Goal: Information Seeking & Learning: Learn about a topic

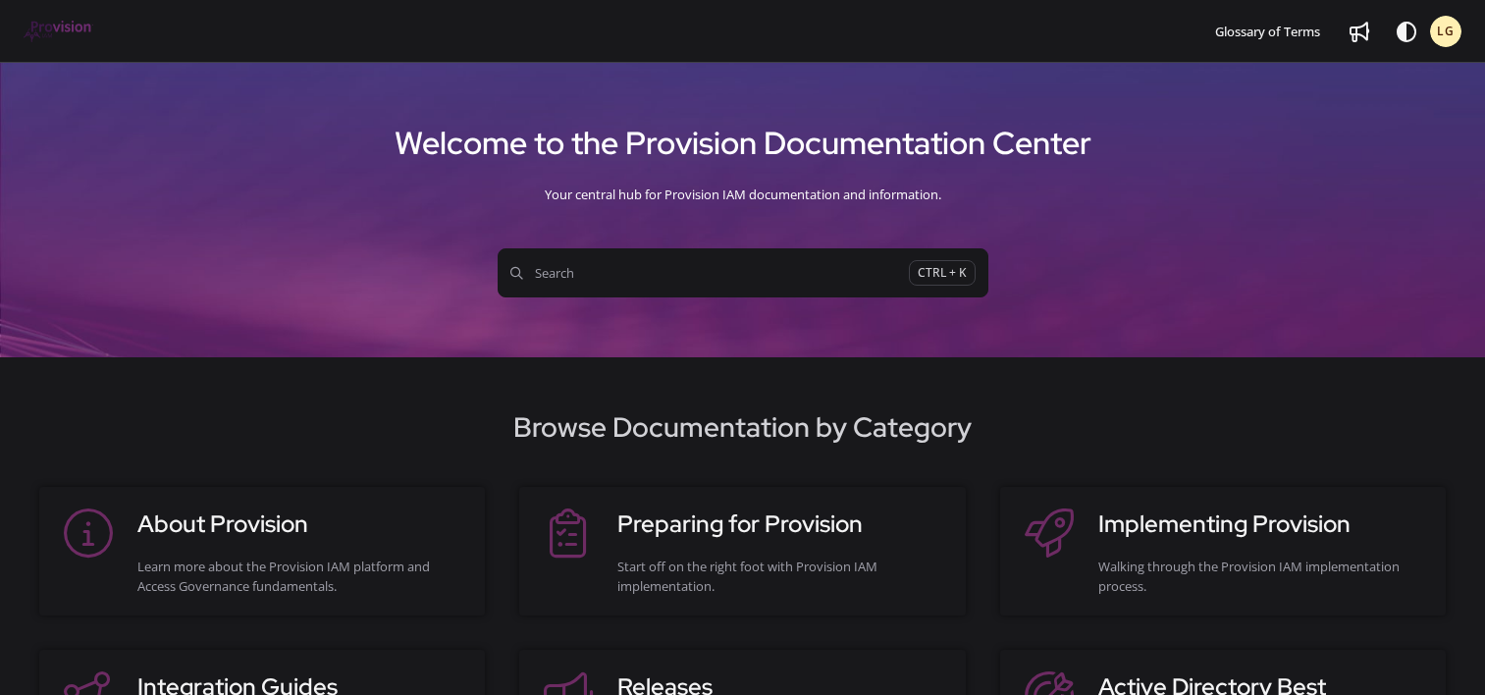
scroll to position [181, 0]
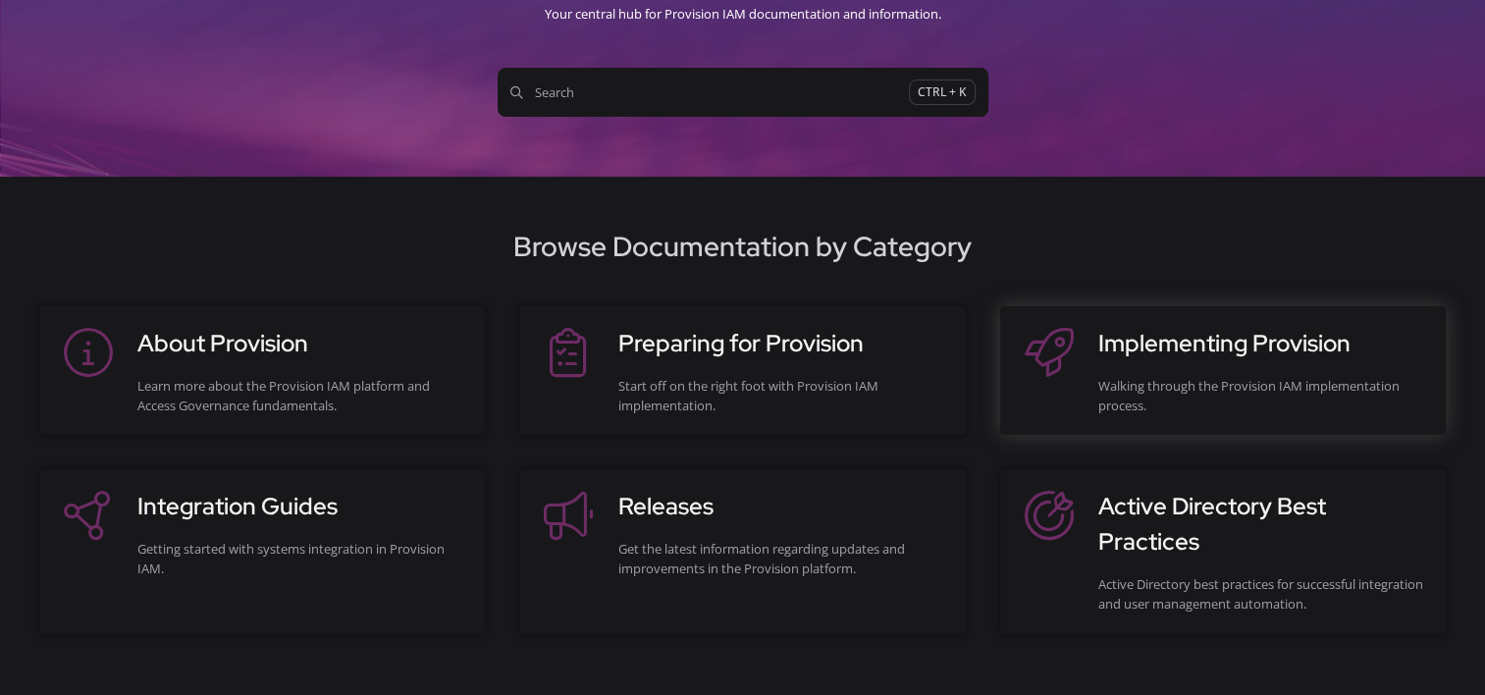
drag, startPoint x: 0, startPoint y: 0, endPoint x: 1095, endPoint y: 392, distance: 1163.1
click at [1095, 392] on div at bounding box center [1059, 370] width 79 height 89
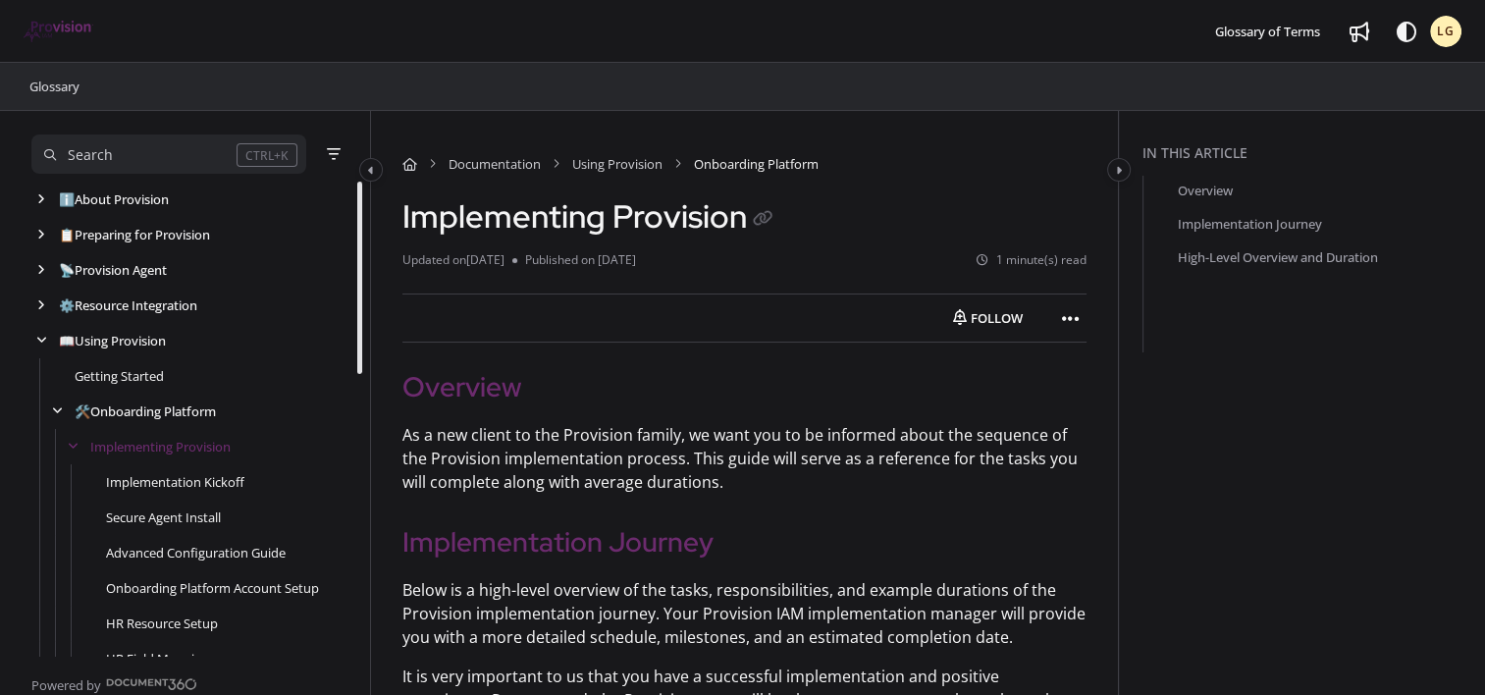
click at [350, 235] on cdk-virtual-scroll-viewport "ℹ️ About Provision Use ↑/↓ to navigate Follow category Export PDF 📋 Preparing f…" at bounding box center [196, 419] width 331 height 474
click at [41, 204] on icon "arrow" at bounding box center [41, 199] width 8 height 12
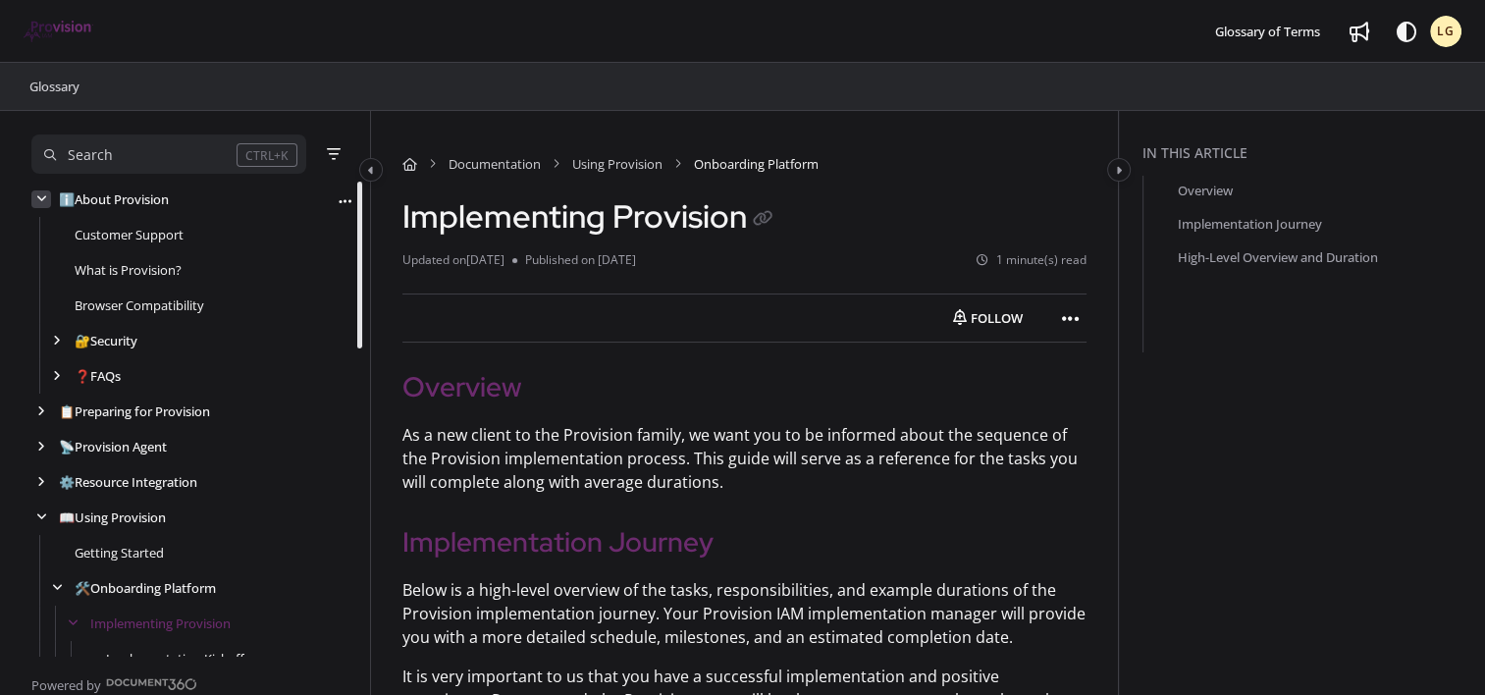
click at [42, 207] on div "arrow" at bounding box center [41, 199] width 20 height 19
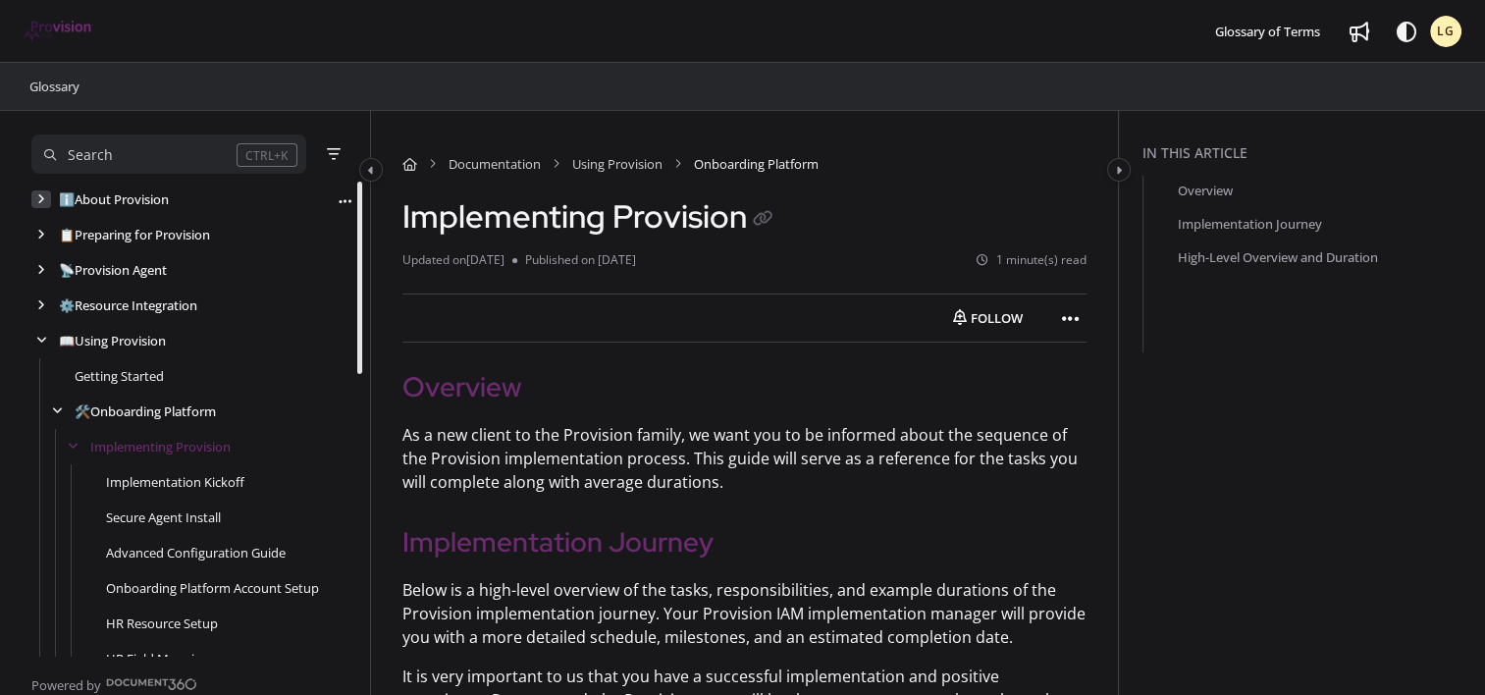
click at [42, 207] on div "arrow" at bounding box center [41, 199] width 20 height 19
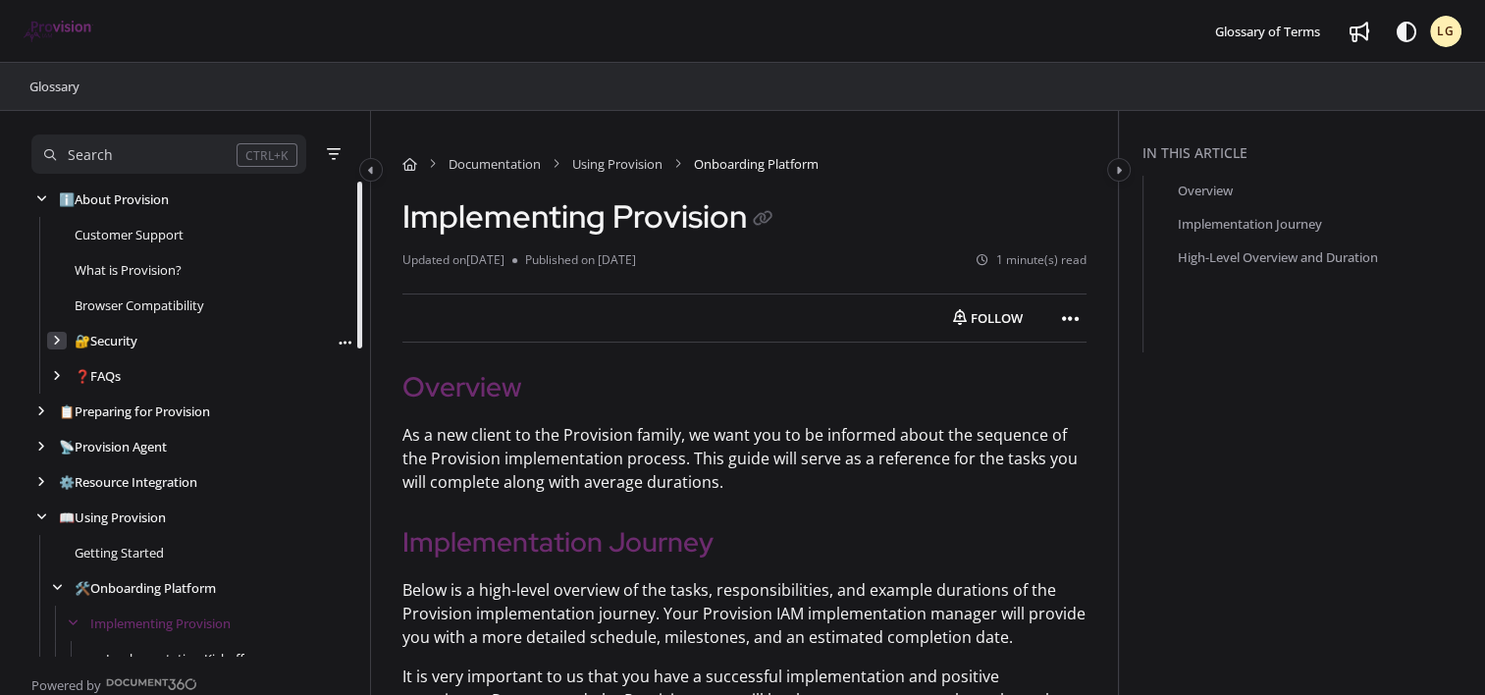
click at [51, 342] on div "arrow" at bounding box center [57, 341] width 20 height 19
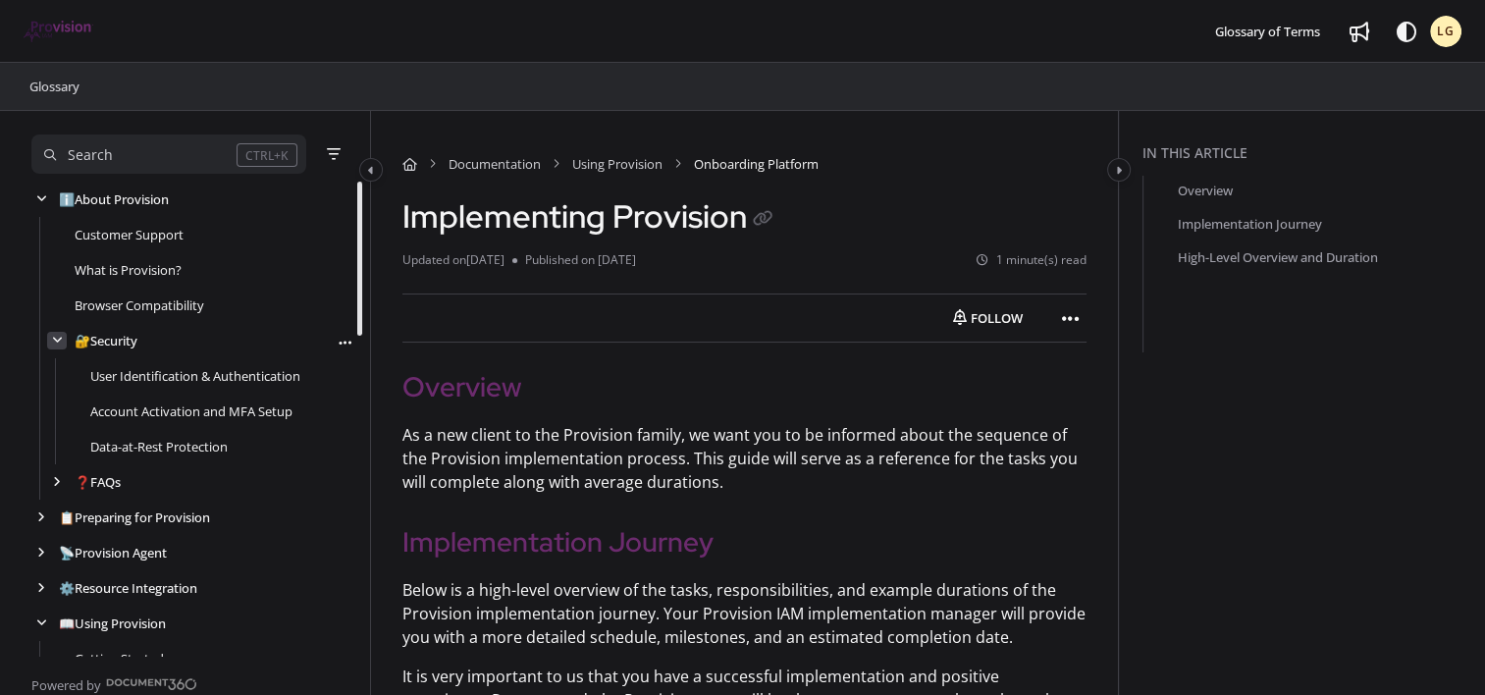
click at [52, 342] on icon "arrow" at bounding box center [57, 341] width 11 height 12
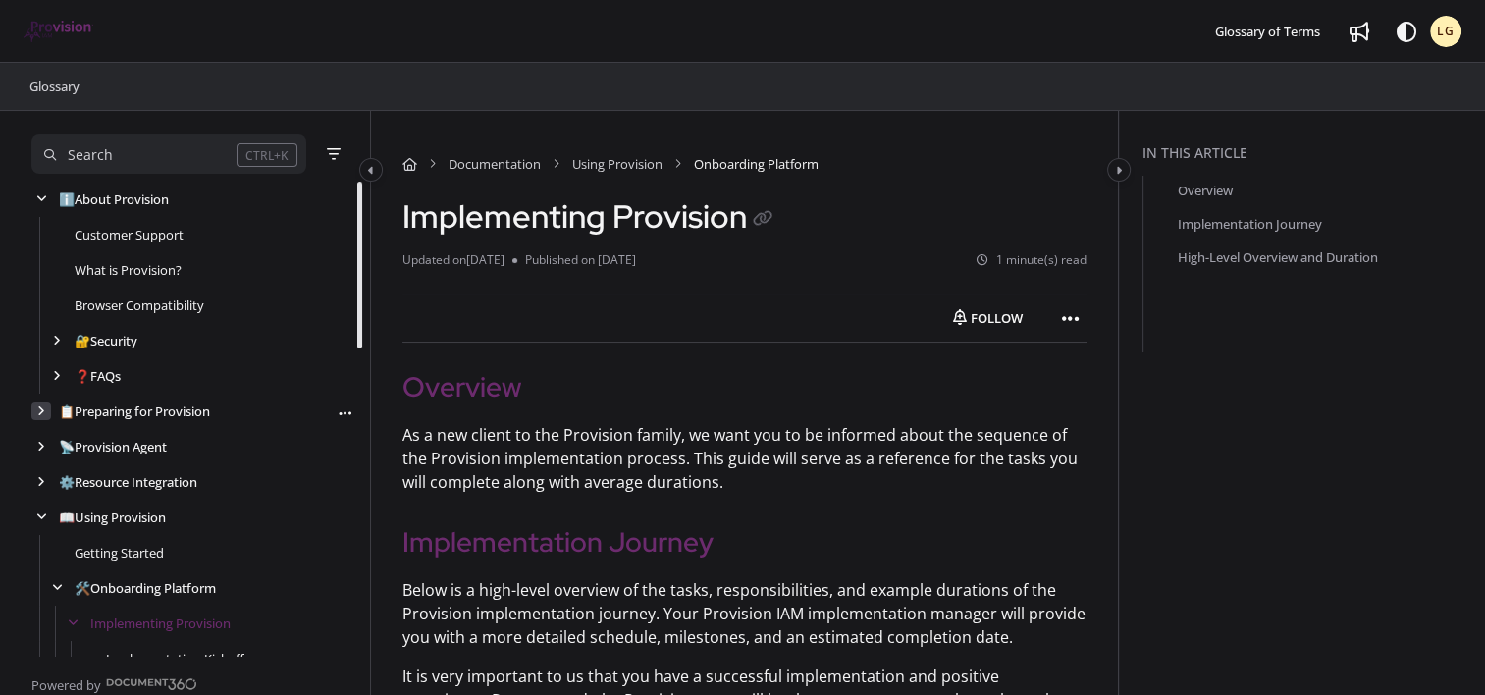
click at [37, 415] on icon "arrow" at bounding box center [41, 411] width 8 height 12
click at [87, 513] on link "Security" at bounding box center [98, 517] width 47 height 20
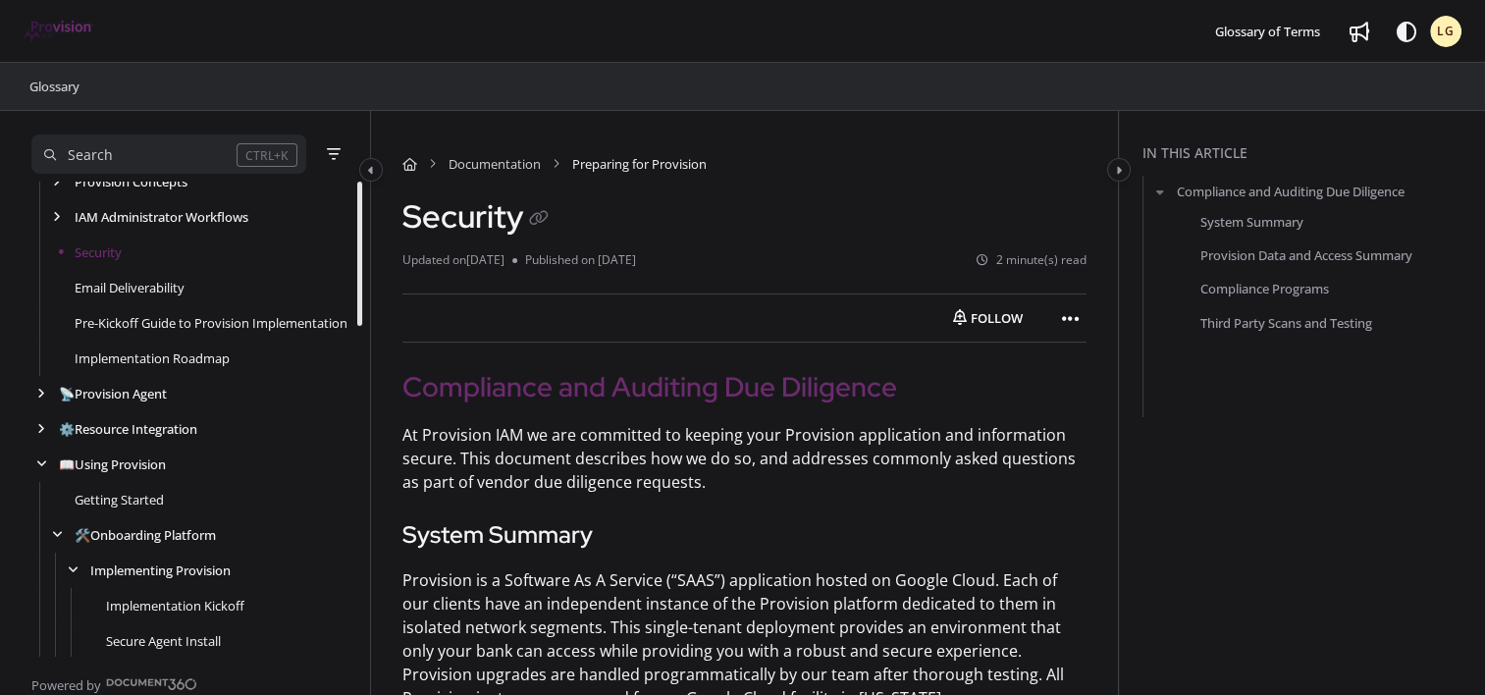
scroll to position [279, 0]
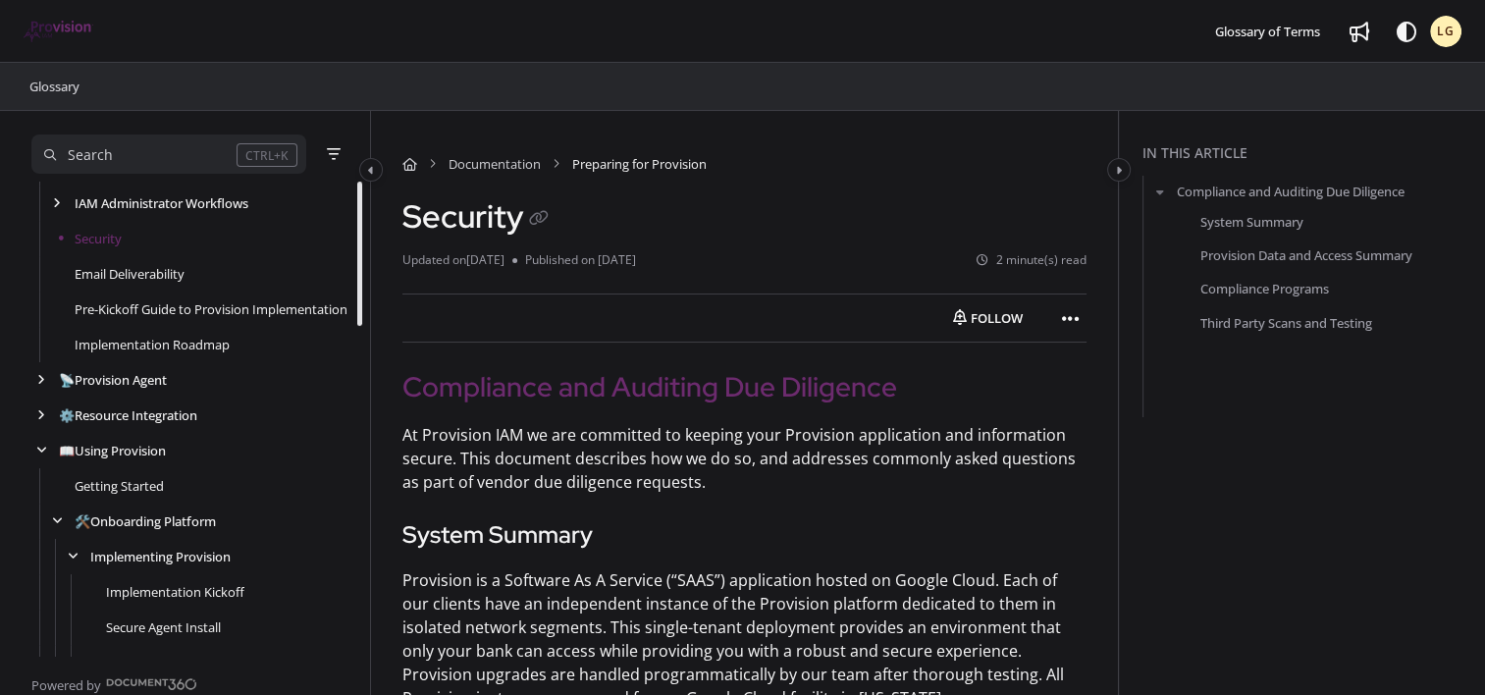
click at [350, 354] on cdk-virtual-scroll-viewport "ℹ️ About Provision Use ↑/↓ to navigate Follow category Export PDF Customer Supp…" at bounding box center [196, 419] width 331 height 474
click at [39, 381] on icon "arrow" at bounding box center [41, 380] width 8 height 12
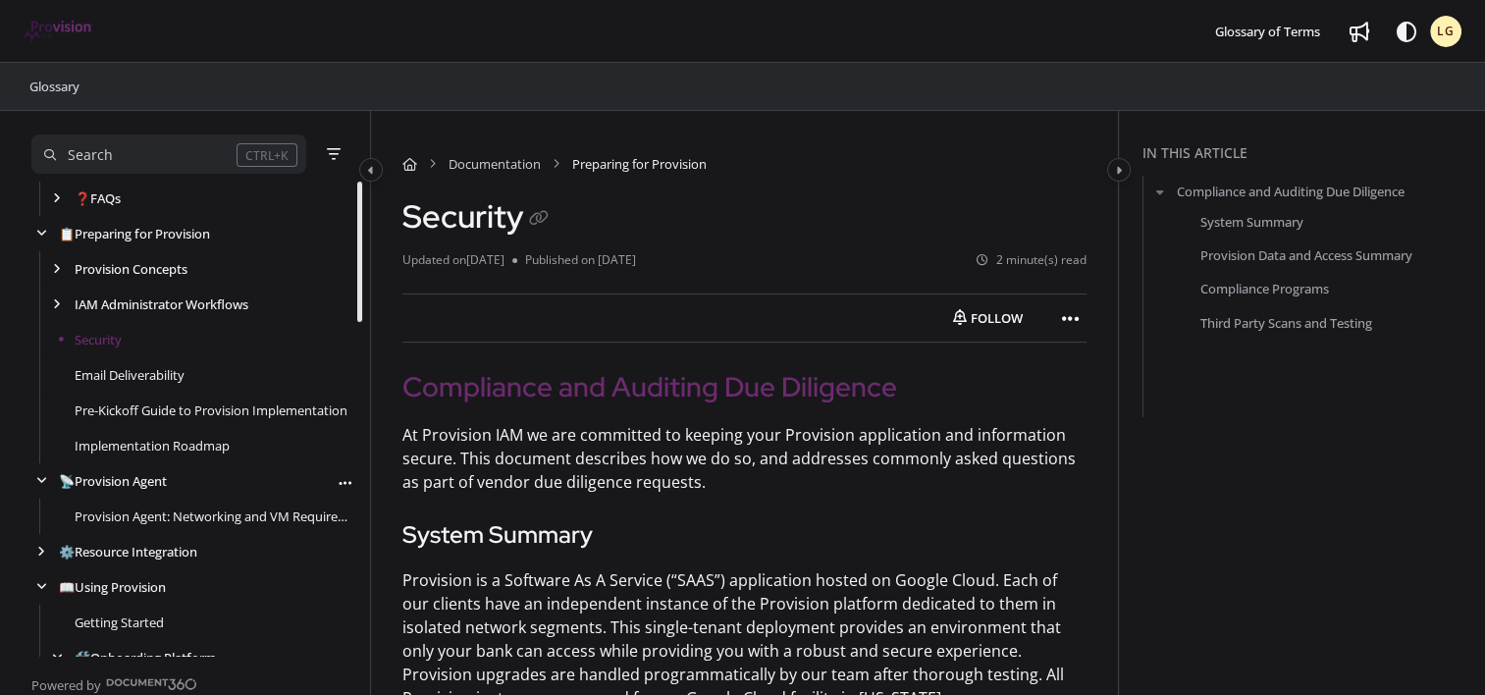
scroll to position [176, 0]
click at [351, 279] on cdk-virtual-scroll-viewport "ℹ️ About Provision Use ↑/↓ to navigate Follow category Export PDF Customer Supp…" at bounding box center [196, 419] width 331 height 474
click at [158, 375] on link "Email Deliverability" at bounding box center [130, 377] width 110 height 20
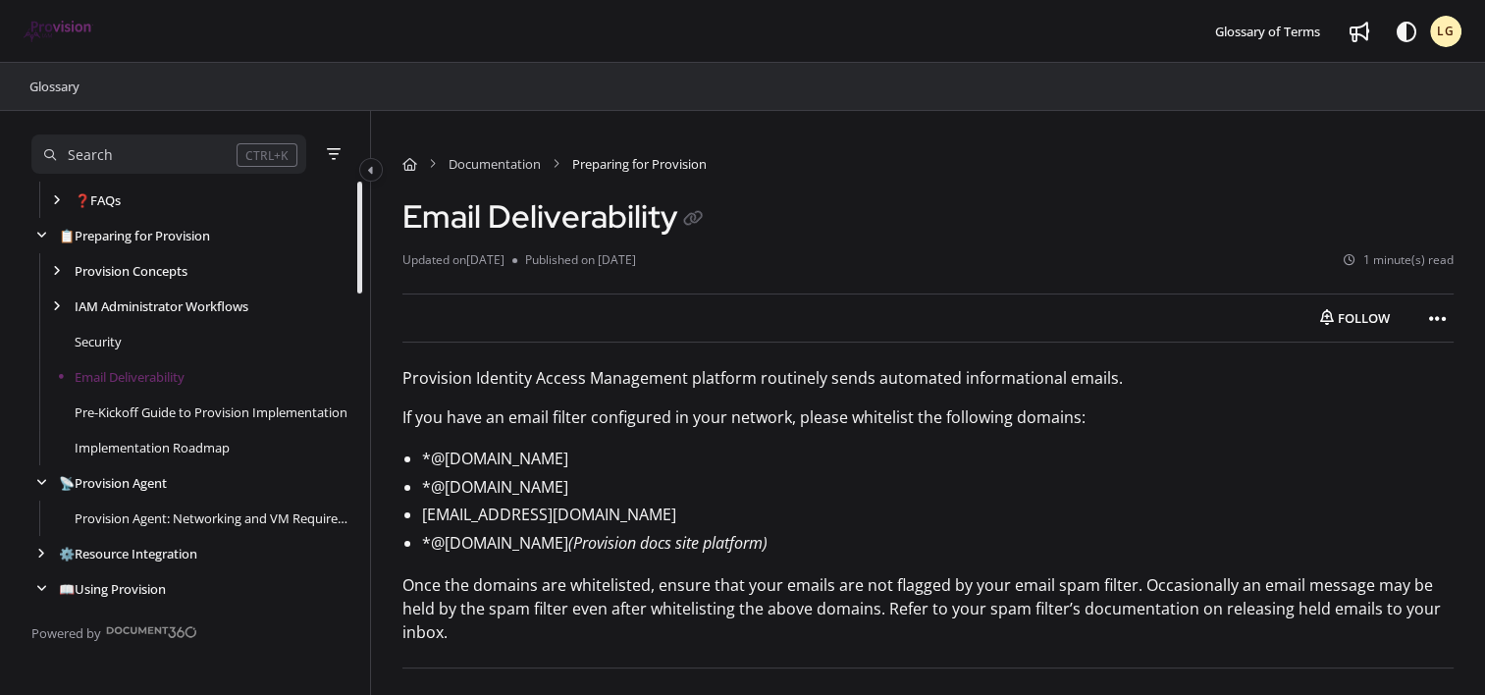
scroll to position [177, 0]
click at [165, 407] on link "Pre-Kickoff Guide to Provision Implementation" at bounding box center [211, 411] width 273 height 20
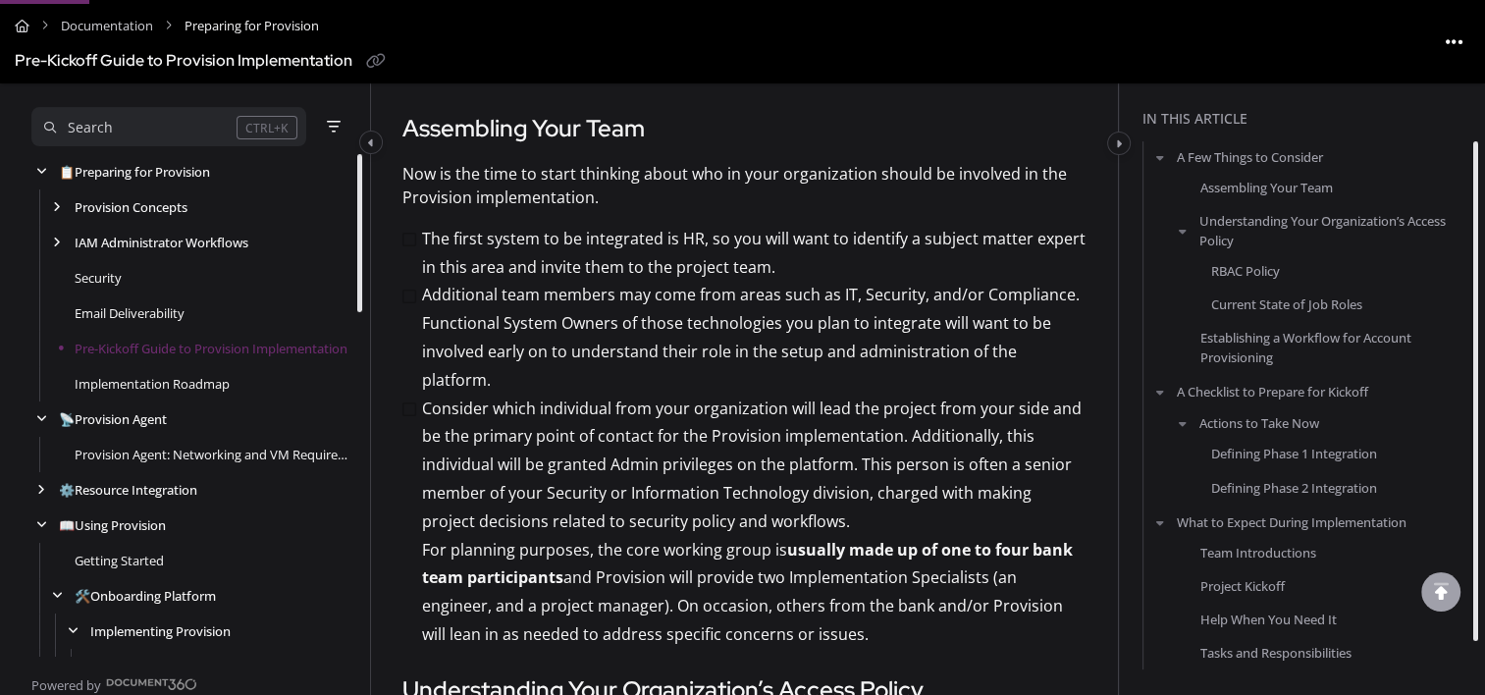
scroll to position [418, 0]
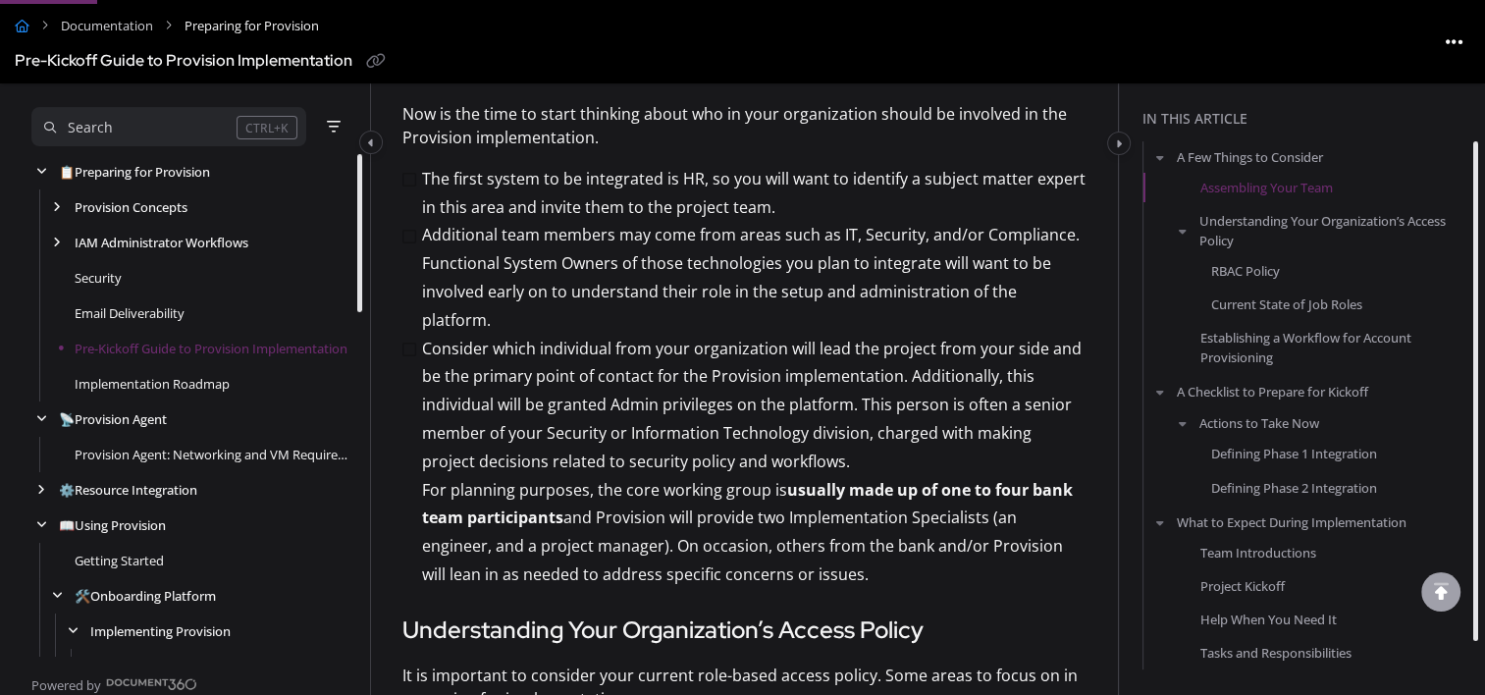
click at [26, 21] on icon "Home" at bounding box center [22, 26] width 15 height 13
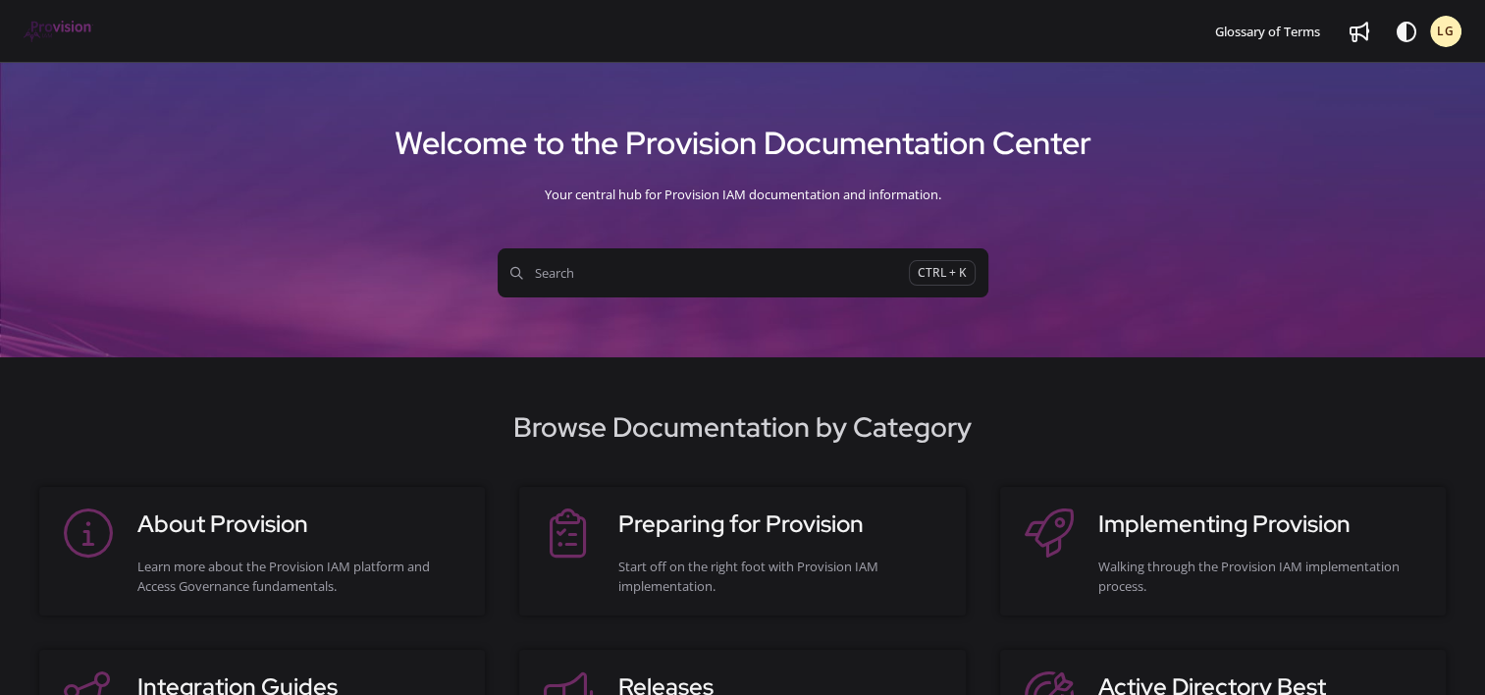
click at [637, 273] on span "Search" at bounding box center [709, 273] width 398 height 20
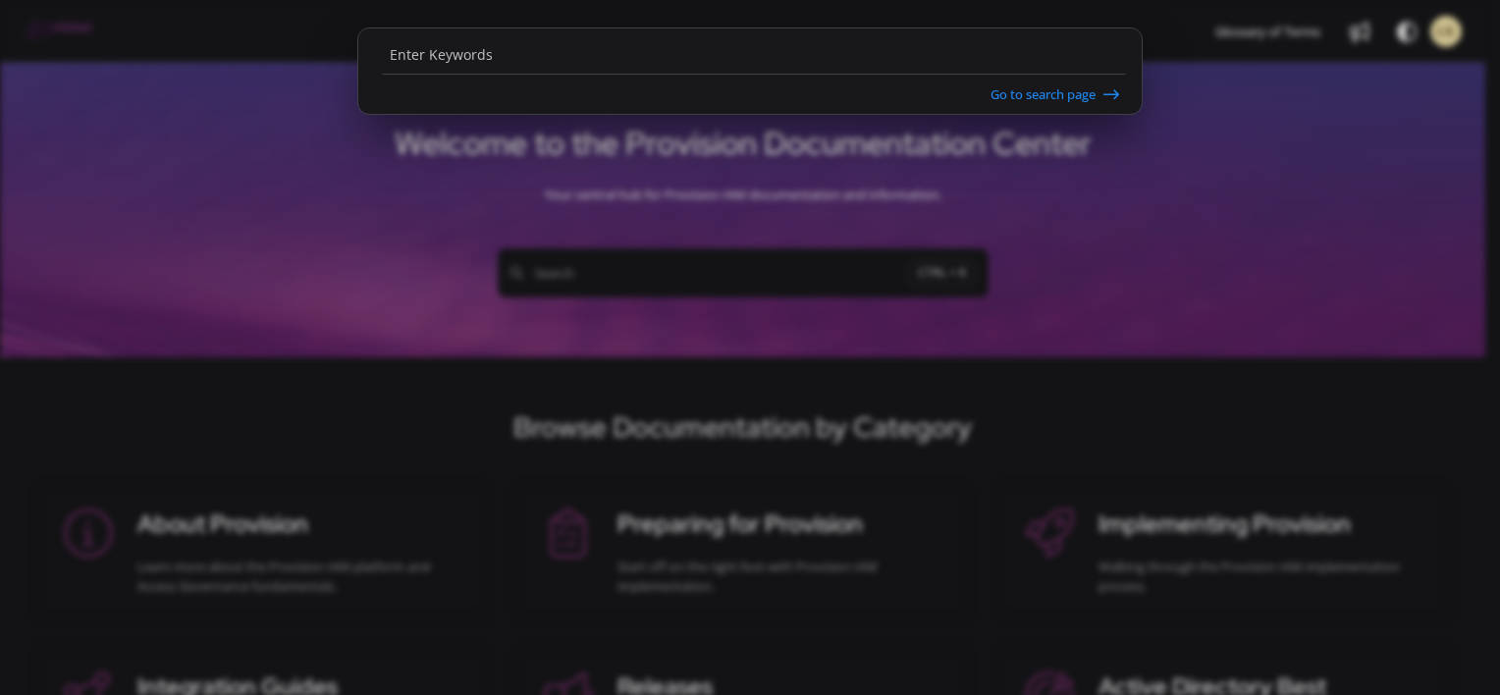
click at [637, 273] on ngb-modal-window "Go to search page" at bounding box center [750, 347] width 1500 height 695
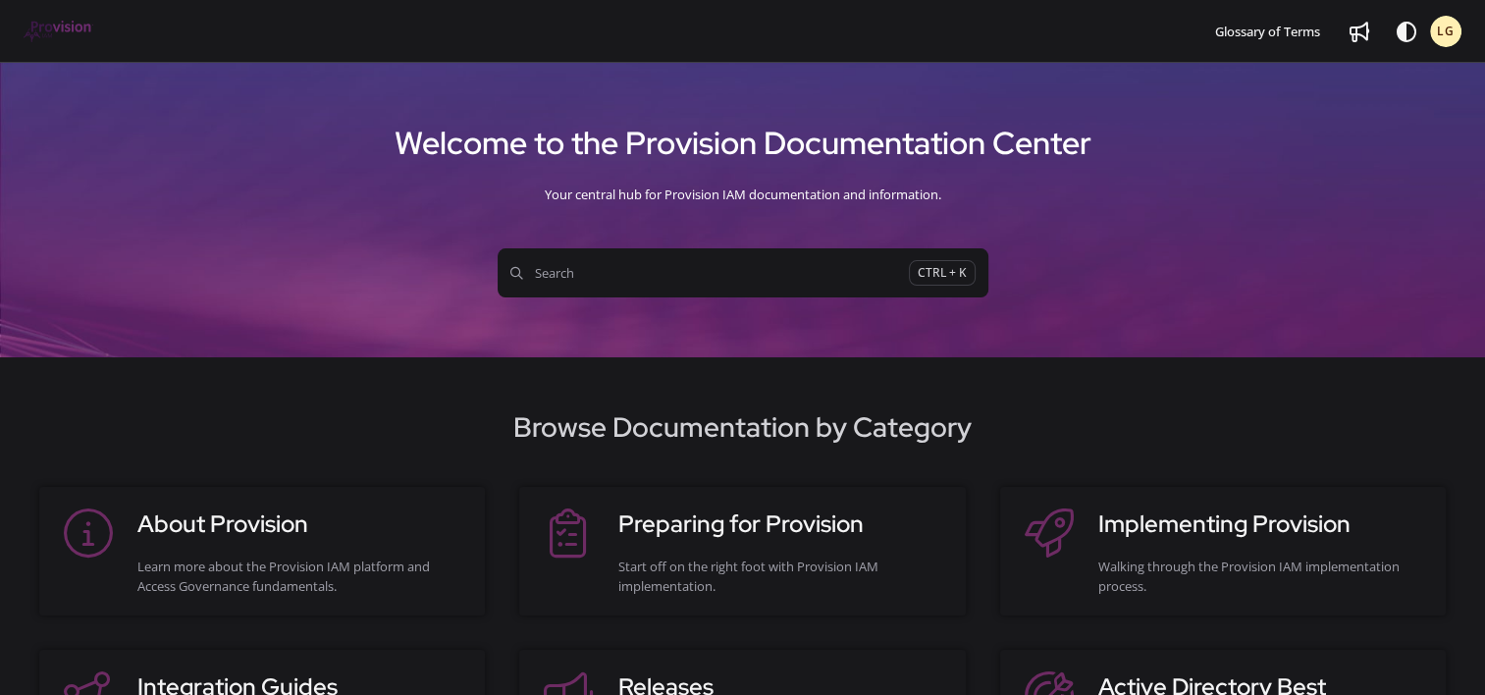
click at [637, 273] on span "Search" at bounding box center [709, 273] width 398 height 20
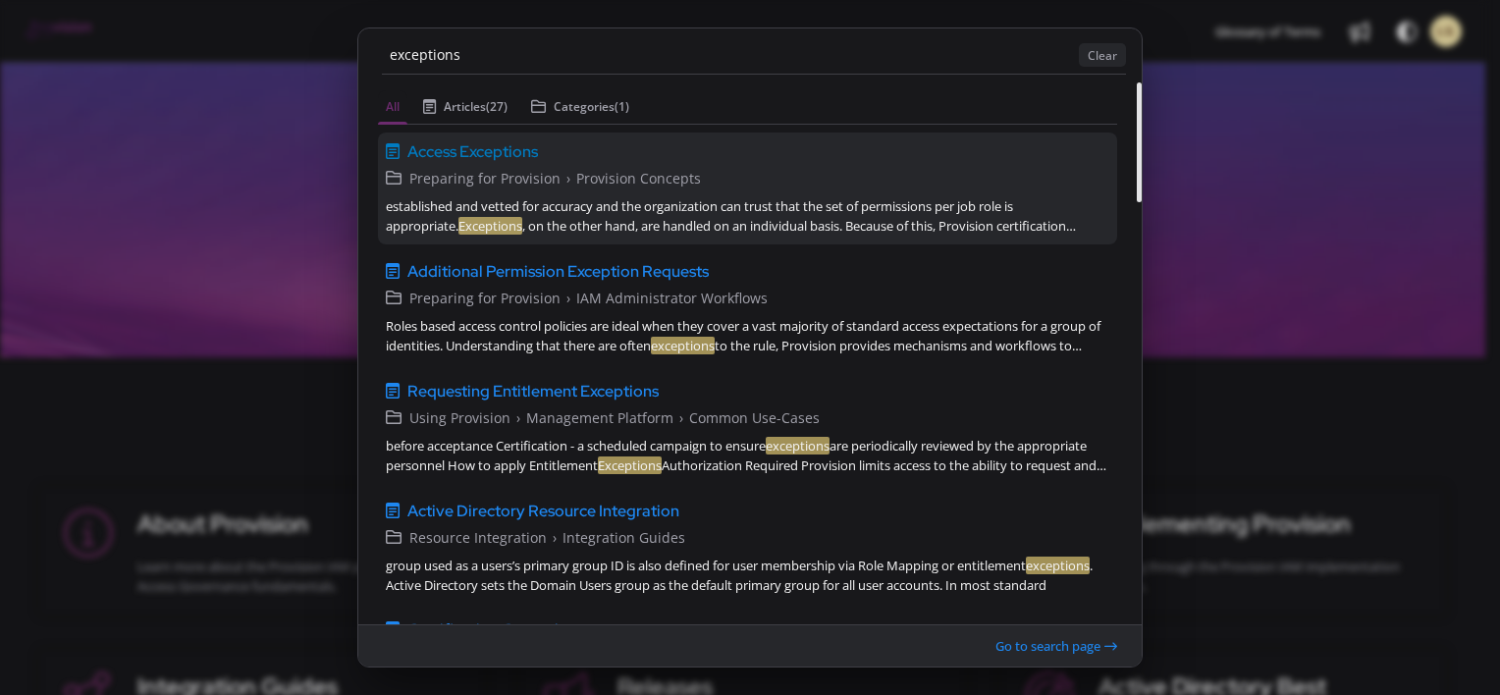
type input "exceptions"
click at [510, 150] on span "Access Exceptions" at bounding box center [472, 151] width 131 height 24
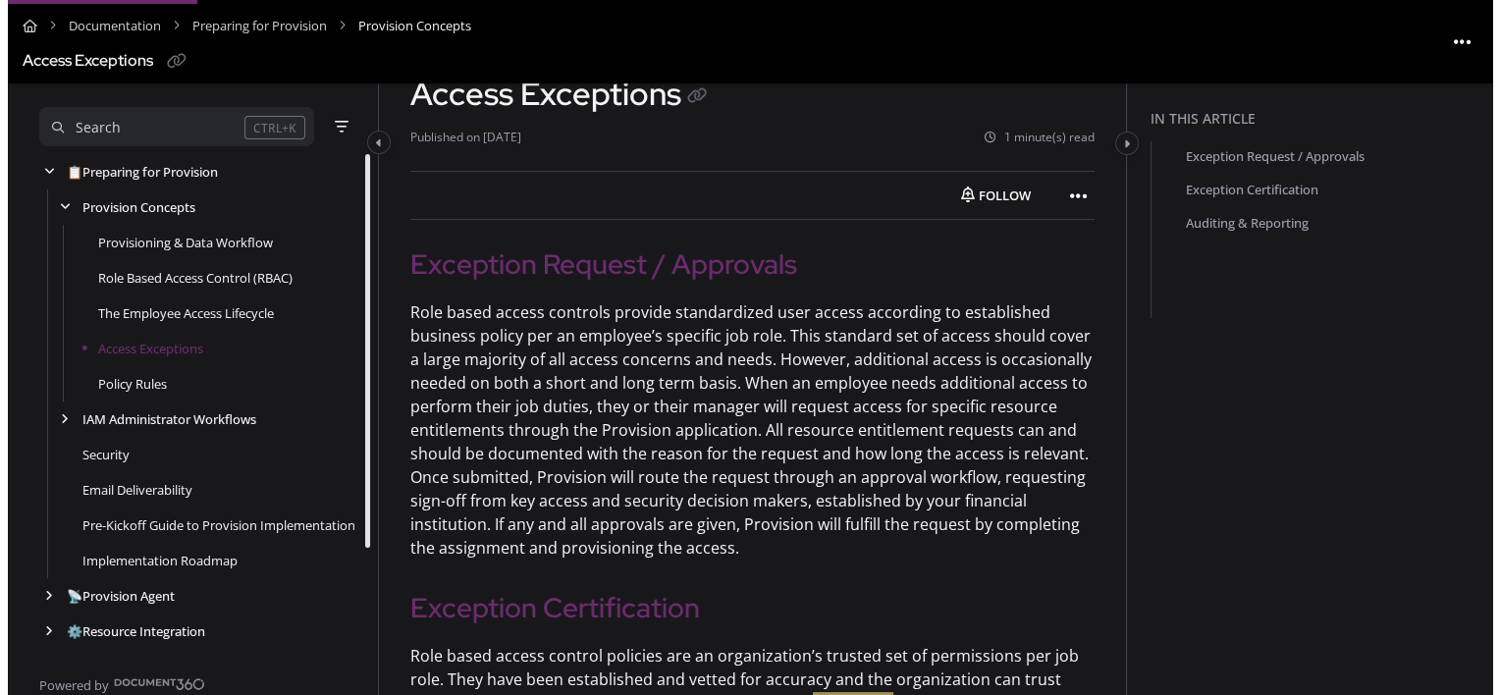
scroll to position [119, 0]
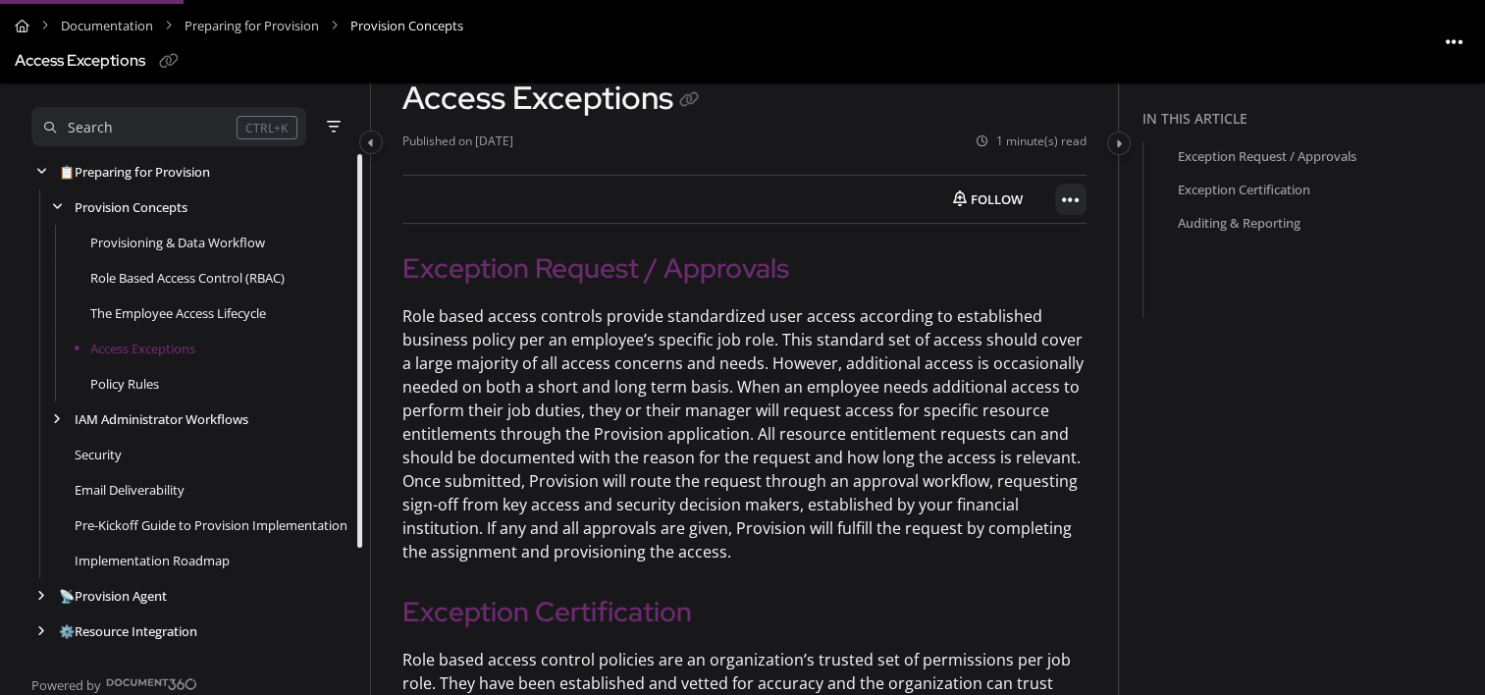
click at [1067, 193] on icon "Article more options" at bounding box center [1071, 200] width 18 height 20
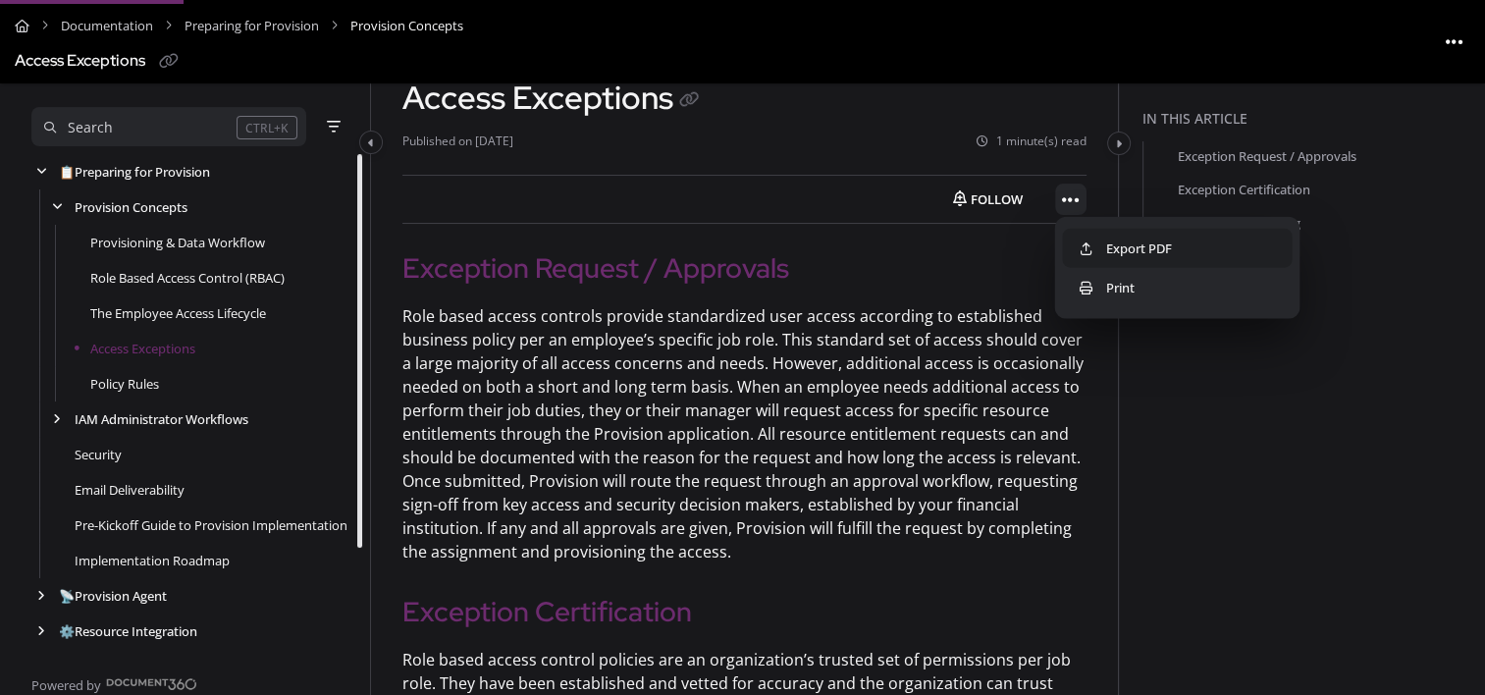
click at [1084, 241] on icon at bounding box center [1086, 247] width 16 height 13
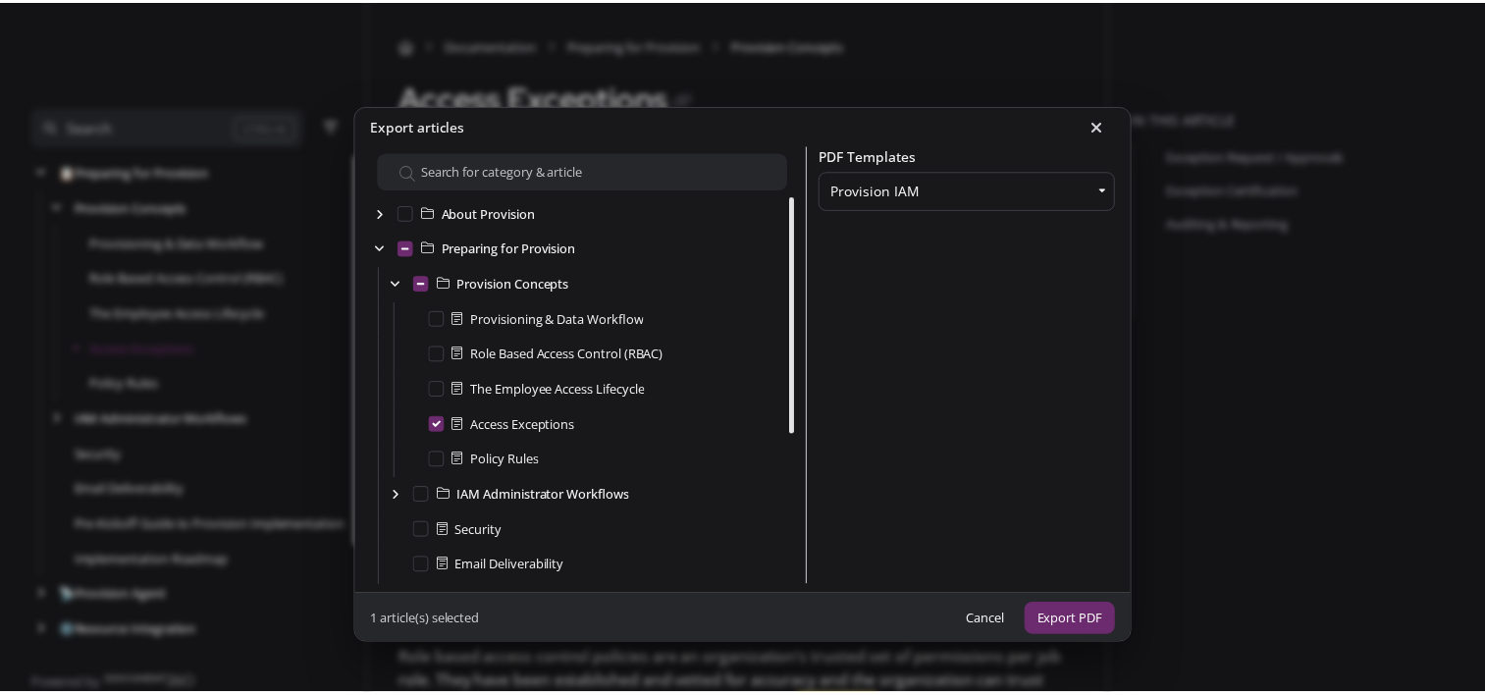
scroll to position [35, 0]
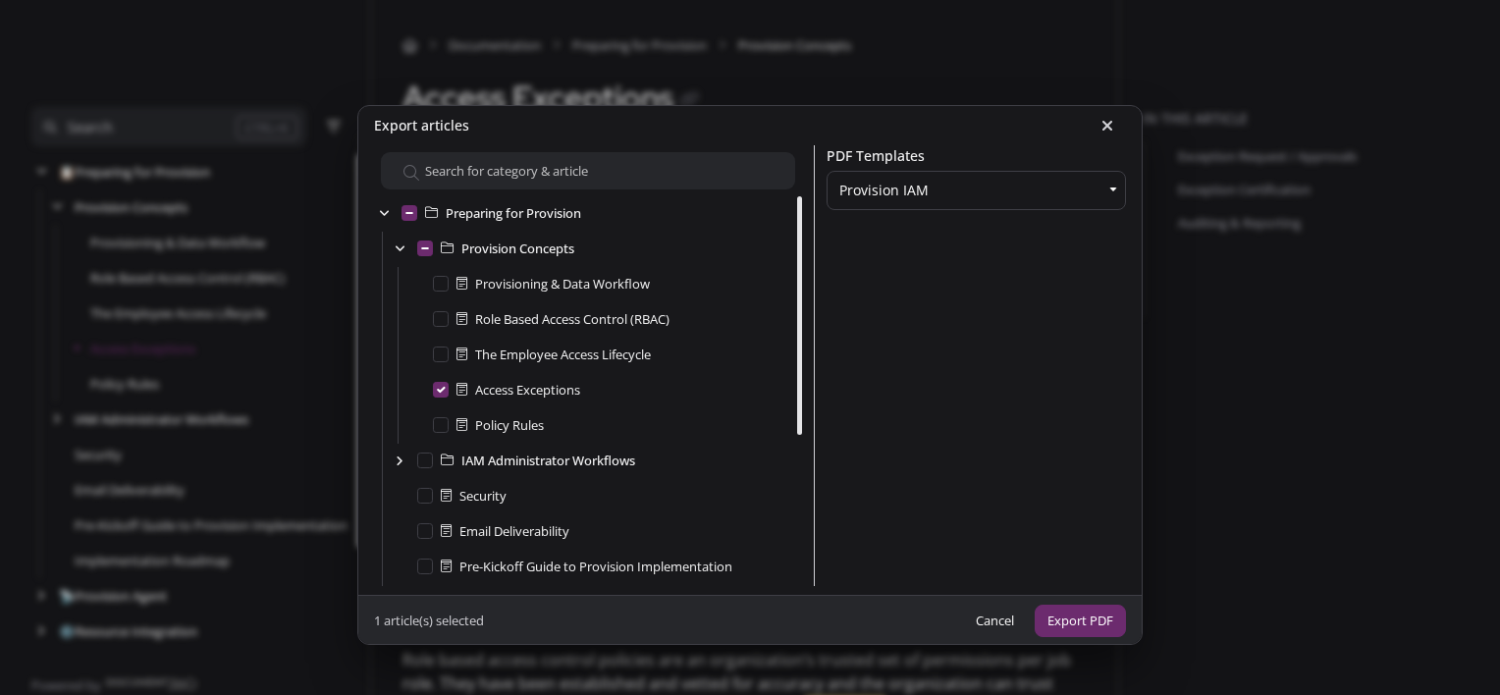
click at [442, 284] on div "Provisioning & Data Workflow" at bounding box center [541, 284] width 217 height 20
click at [434, 278] on Workflow "Provisioning & Data Workflow" at bounding box center [441, 284] width 16 height 16
checkbox Workflow "true"
click at [433, 322] on \(RBAC\) "Role Based Access Control (RBAC)" at bounding box center [441, 319] width 16 height 16
checkbox \(RBAC\) "true"
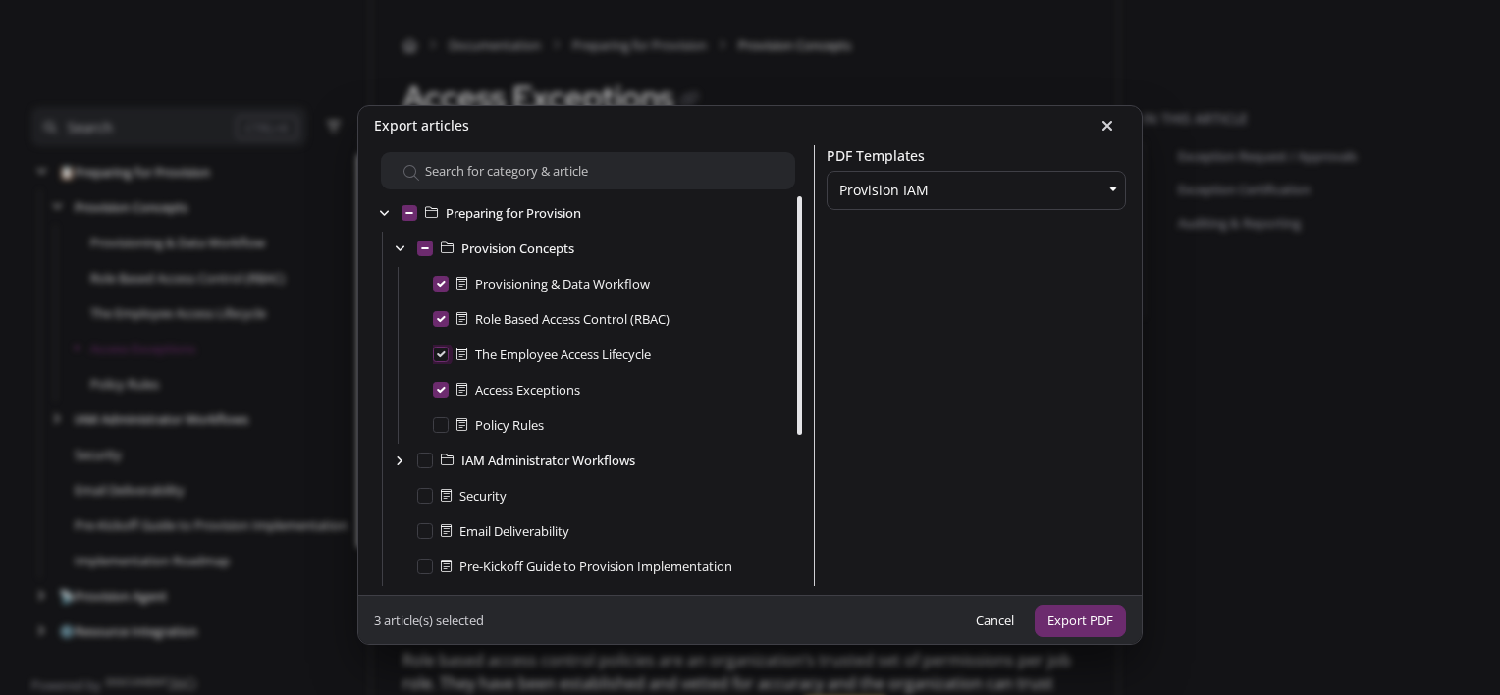
click at [433, 359] on Lifecycle "The Employee Access Lifecycle" at bounding box center [441, 354] width 16 height 16
checkbox Lifecycle "true"
click at [433, 423] on Rules "Policy Rules" at bounding box center [441, 425] width 16 height 16
checkbox Rules "true"
checkbox Concepts "true"
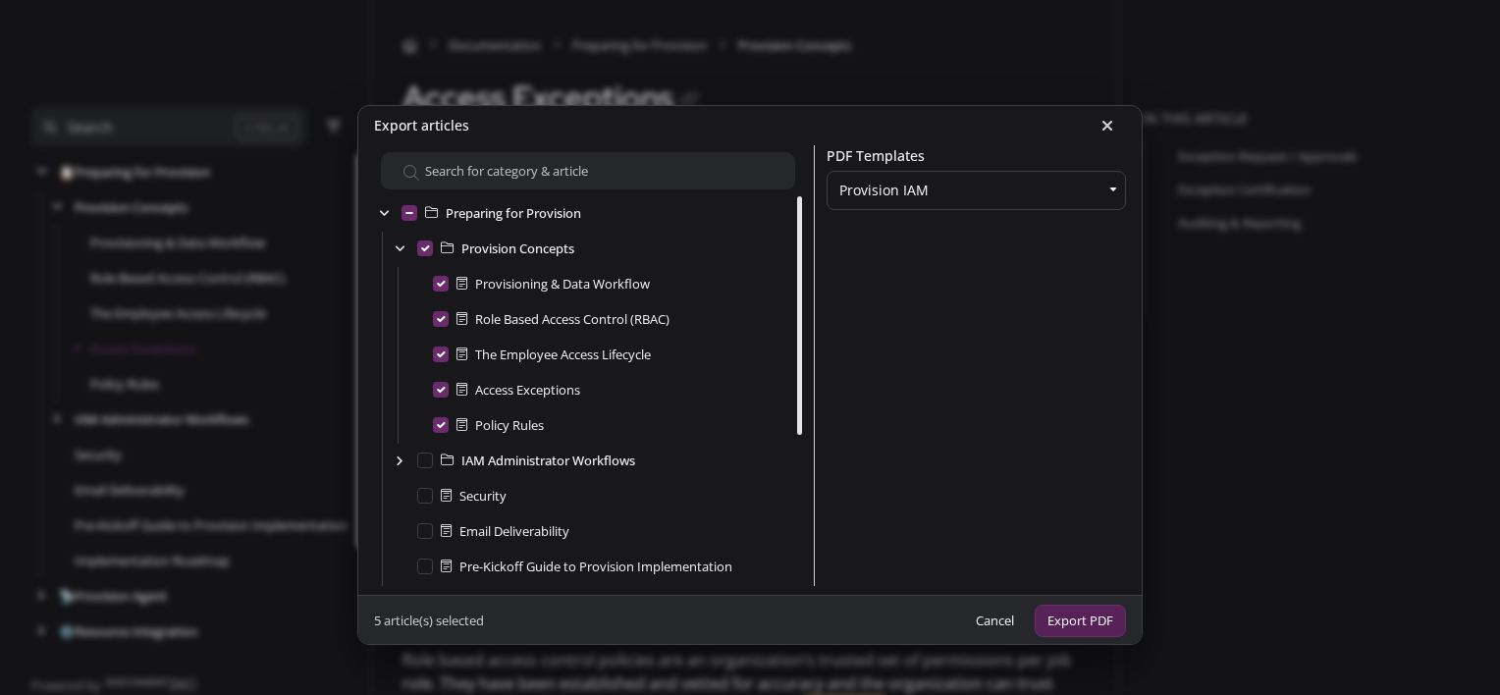
click at [1087, 618] on button "Export PDF" at bounding box center [1079, 621] width 91 height 32
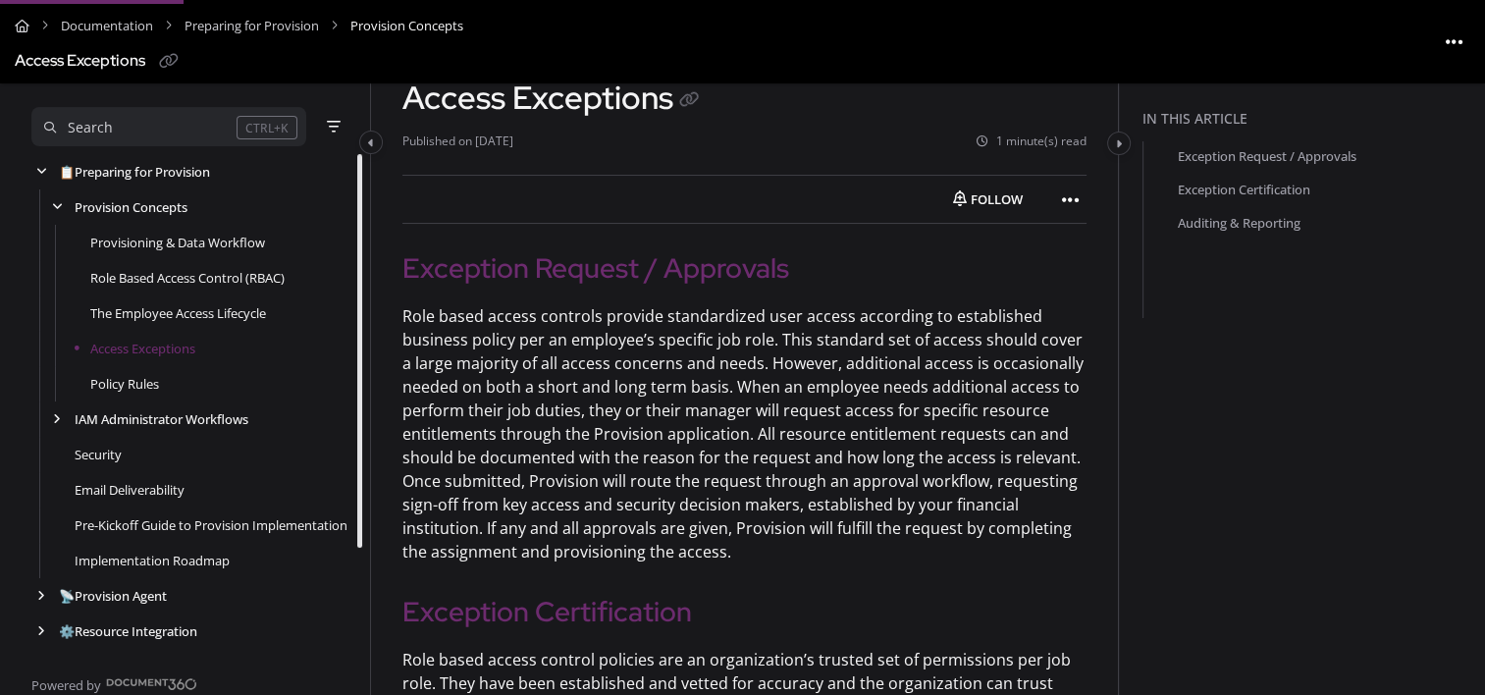
click at [1317, 522] on aside "In this article Exception Request / Approvals Exception Certification Auditing …" at bounding box center [1302, 665] width 366 height 1347
